Goal: Task Accomplishment & Management: Use online tool/utility

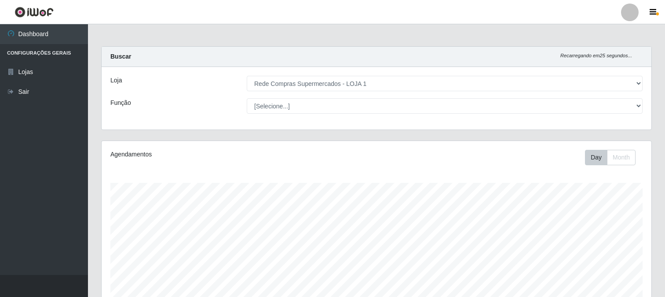
select select "158"
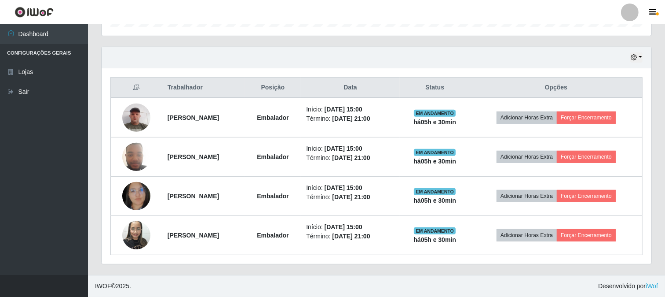
scroll to position [182, 550]
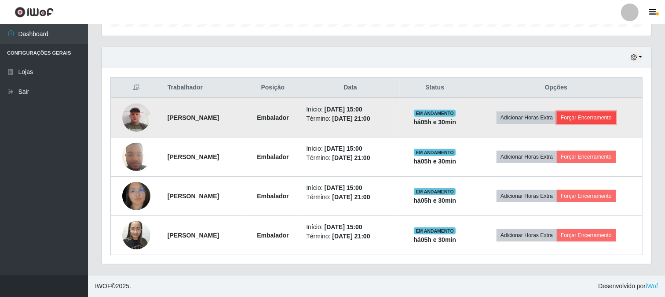
click at [606, 115] on button "Forçar Encerramento" at bounding box center [586, 117] width 59 height 12
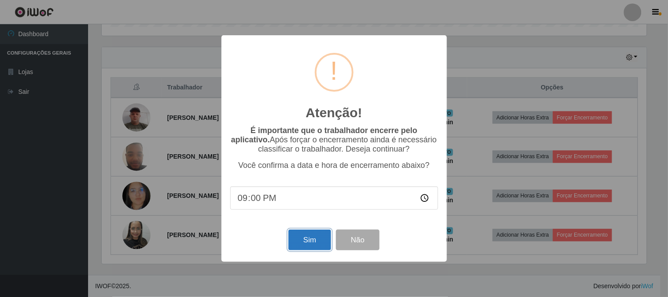
click at [306, 236] on button "Sim" at bounding box center [309, 239] width 43 height 21
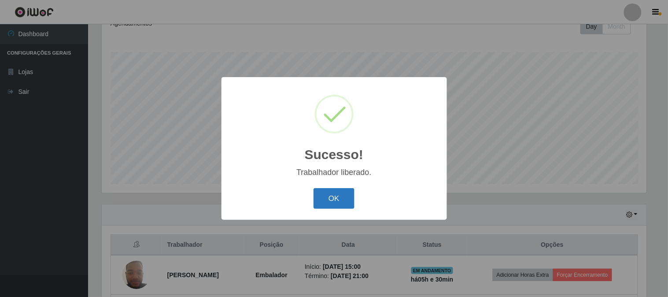
click at [327, 194] on button "OK" at bounding box center [333, 198] width 41 height 21
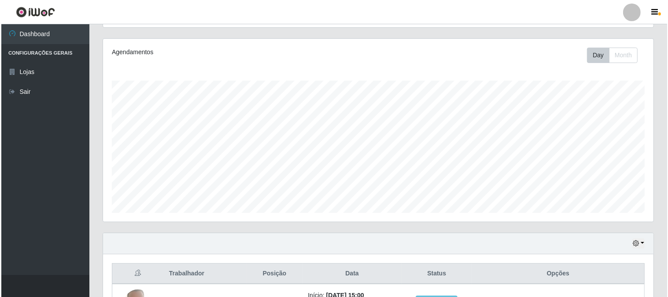
scroll to position [200, 0]
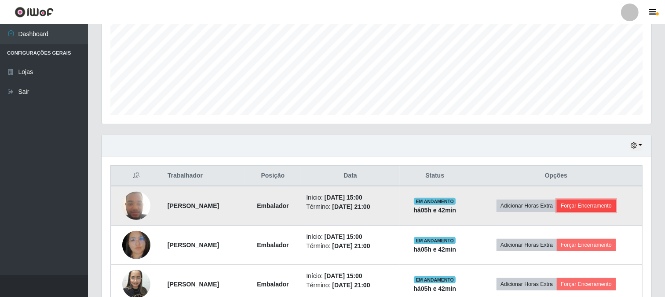
click at [602, 204] on button "Forçar Encerramento" at bounding box center [586, 205] width 59 height 12
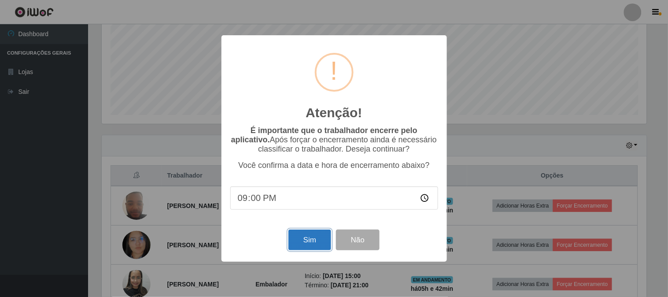
click at [309, 243] on button "Sim" at bounding box center [309, 239] width 43 height 21
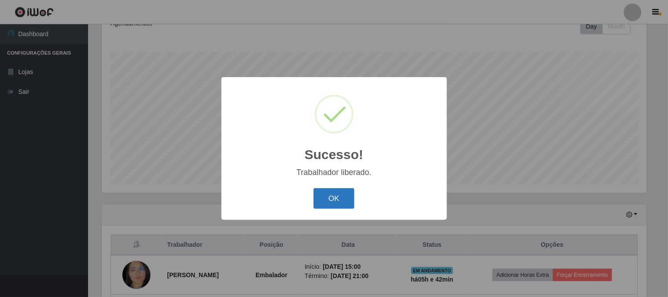
click at [331, 202] on button "OK" at bounding box center [333, 198] width 41 height 21
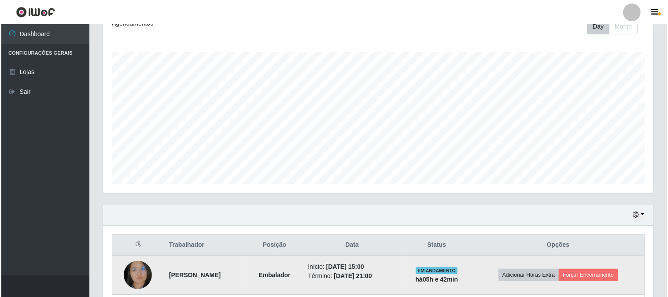
scroll to position [209, 0]
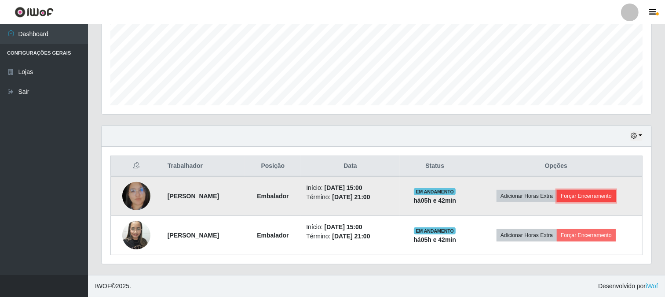
click at [610, 195] on button "Forçar Encerramento" at bounding box center [586, 196] width 59 height 12
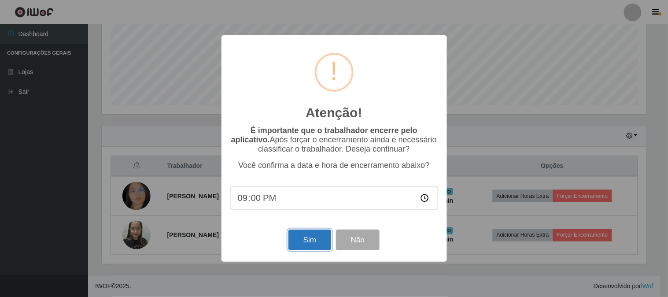
click at [305, 242] on button "Sim" at bounding box center [309, 239] width 43 height 21
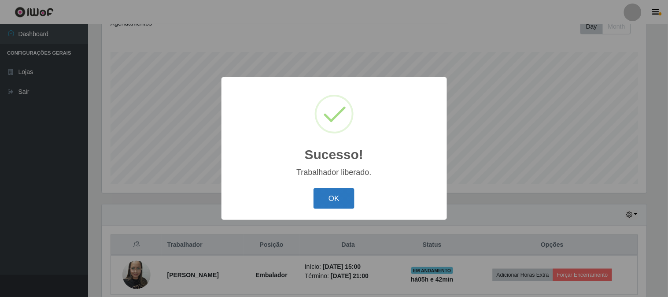
click at [335, 199] on button "OK" at bounding box center [333, 198] width 41 height 21
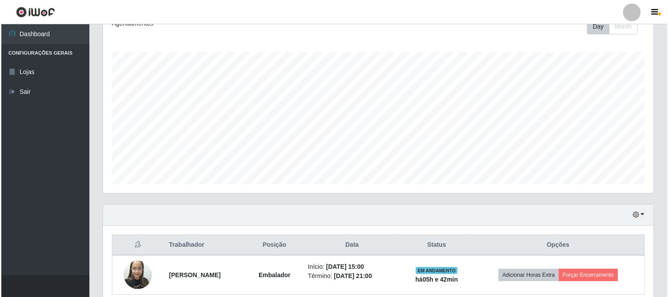
scroll to position [170, 0]
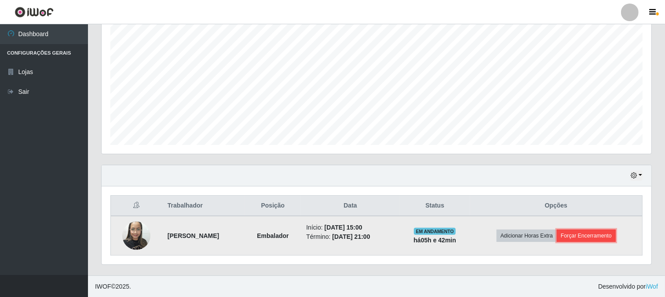
click at [615, 239] on button "Forçar Encerramento" at bounding box center [586, 235] width 59 height 12
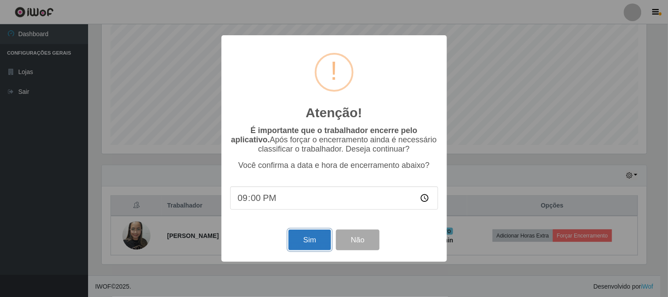
click at [315, 243] on button "Sim" at bounding box center [309, 239] width 43 height 21
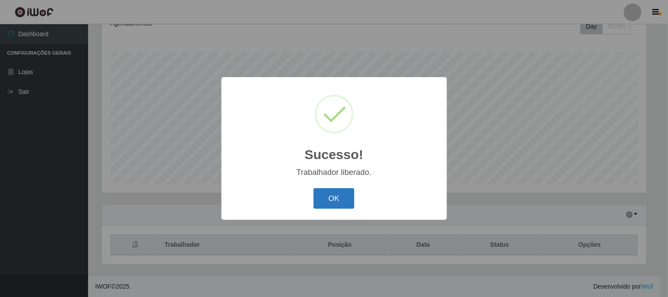
click at [335, 195] on button "OK" at bounding box center [333, 198] width 41 height 21
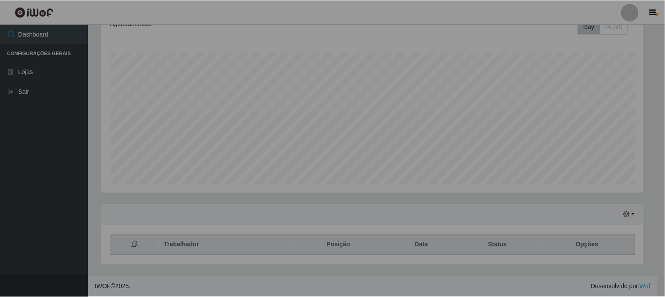
scroll to position [182, 550]
